Goal: Transaction & Acquisition: Subscribe to service/newsletter

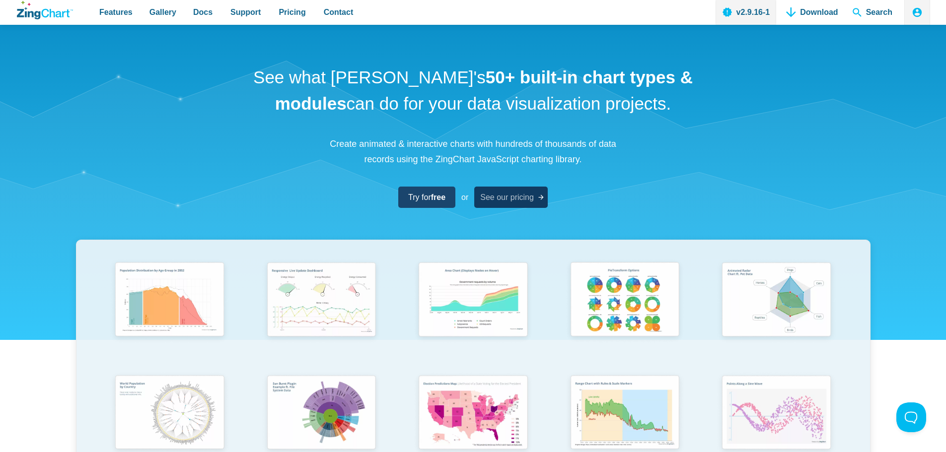
click at [508, 193] on span "See our pricing" at bounding box center [507, 197] width 54 height 13
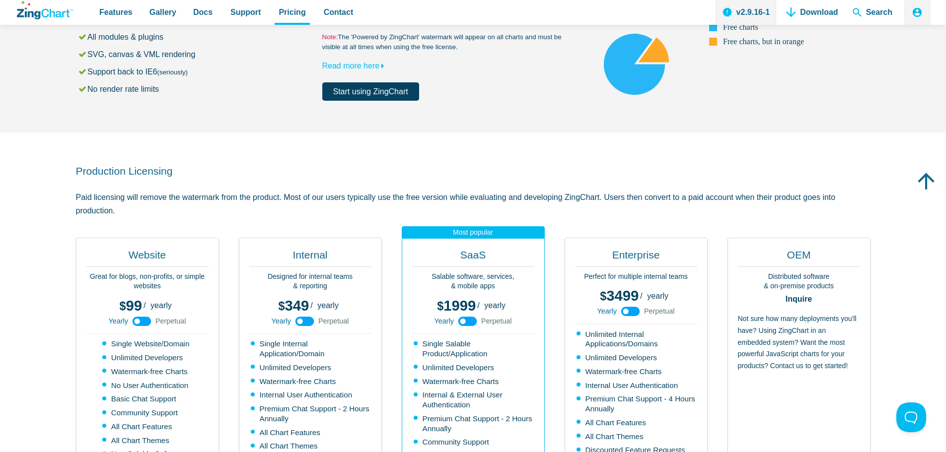
scroll to position [99, 0]
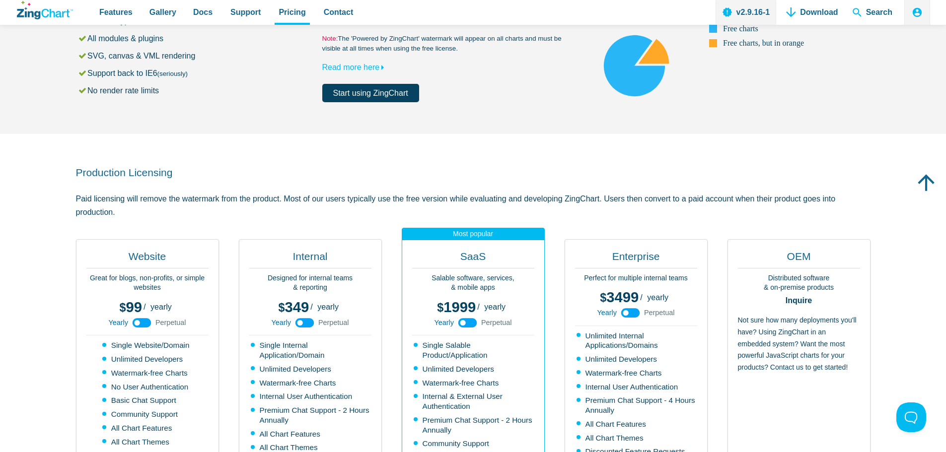
click at [473, 324] on use "App Content" at bounding box center [467, 322] width 19 height 9
click at [465, 324] on use "App Content" at bounding box center [467, 322] width 19 height 9
click at [469, 324] on use "App Content" at bounding box center [467, 322] width 19 height 9
click at [464, 322] on use "App Content" at bounding box center [467, 322] width 19 height 9
click at [467, 322] on use "App Content" at bounding box center [467, 322] width 19 height 9
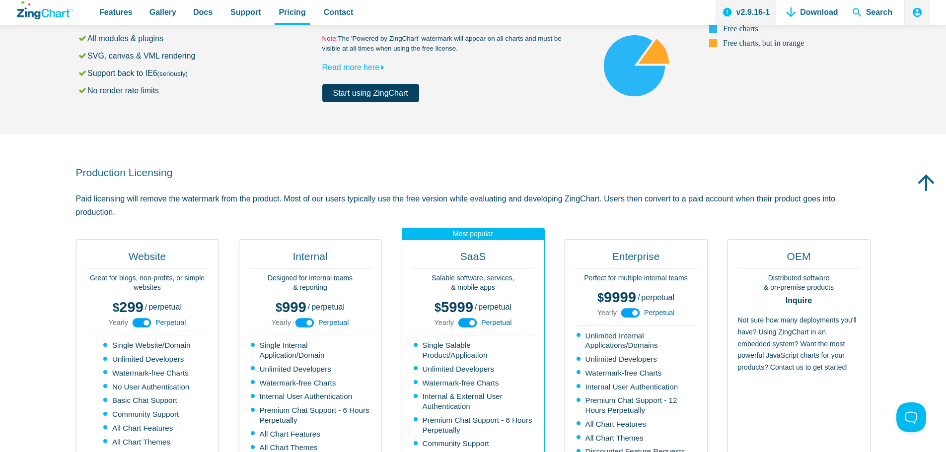
click at [466, 323] on use "App Content" at bounding box center [467, 322] width 19 height 9
